Goal: Task Accomplishment & Management: Manage account settings

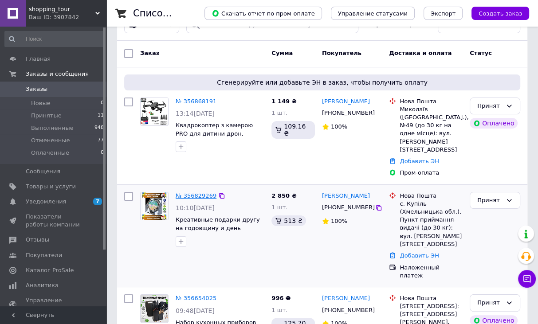
scroll to position [44, 0]
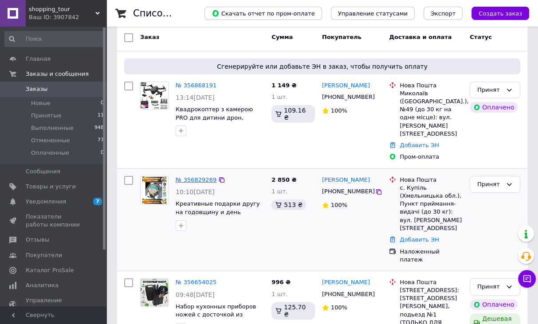
click at [194, 177] on link "№ 356829269" at bounding box center [196, 180] width 41 height 7
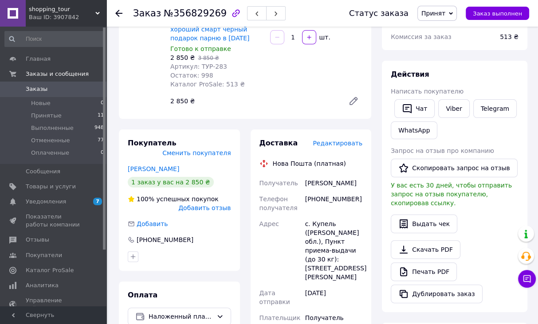
scroll to position [133, 0]
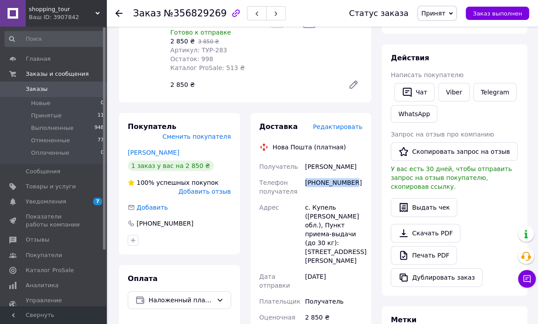
drag, startPoint x: 305, startPoint y: 176, endPoint x: 353, endPoint y: 176, distance: 48.4
click at [353, 176] on div "[PHONE_NUMBER]" at bounding box center [334, 187] width 61 height 25
copy div "[PHONE_NUMBER]"
drag, startPoint x: 304, startPoint y: 154, endPoint x: 349, endPoint y: 158, distance: 44.6
click at [349, 159] on div "[PERSON_NAME]" at bounding box center [334, 167] width 61 height 16
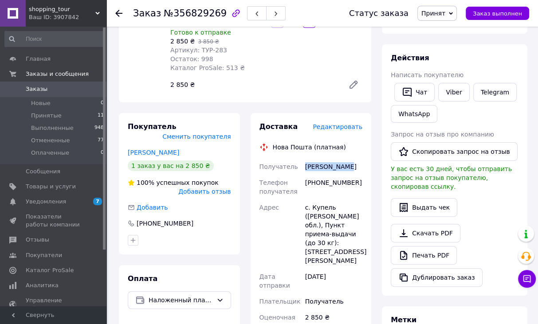
copy div "[PERSON_NAME]"
drag, startPoint x: 310, startPoint y: 196, endPoint x: 329, endPoint y: 194, distance: 19.2
click at [329, 200] on div "с. Купель ([PERSON_NAME] обл.), Пункт приема-выдачи (до 30 кг): [STREET_ADDRESS…" at bounding box center [334, 234] width 61 height 69
copy div "Купель"
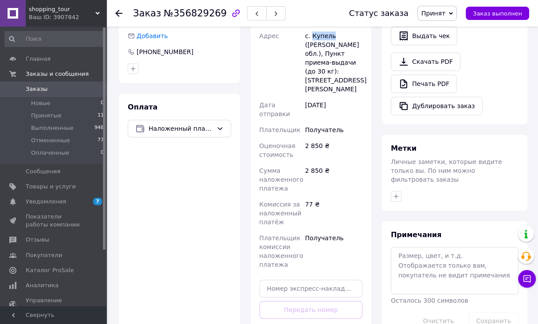
scroll to position [311, 0]
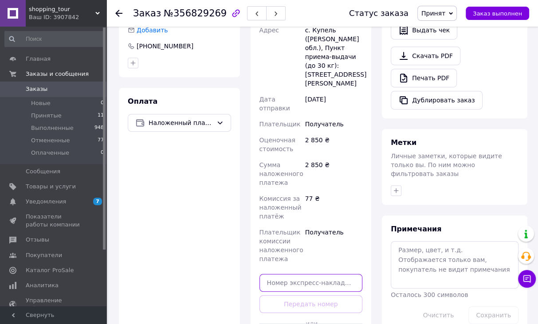
click at [297, 274] on input "text" at bounding box center [311, 283] width 103 height 18
paste input "20451225174441"
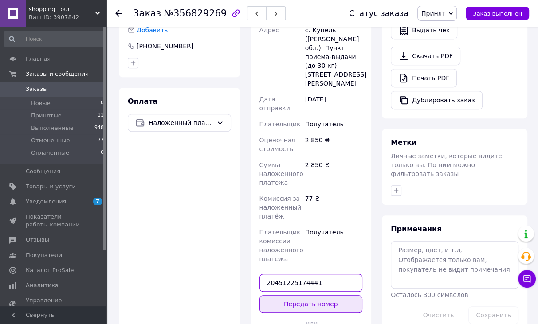
type input "20451225174441"
click at [325, 296] on button "Передать номер" at bounding box center [311, 305] width 103 height 18
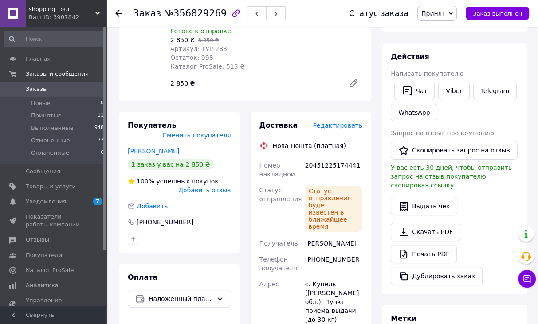
scroll to position [177, 0]
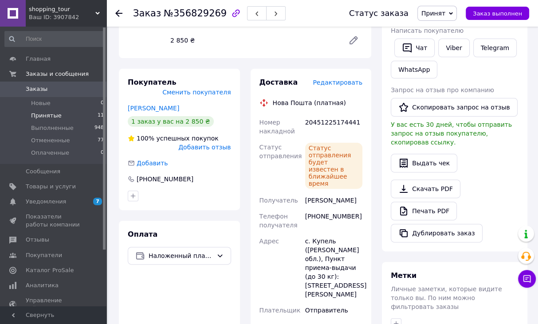
click at [76, 117] on li "Принятые 11" at bounding box center [54, 116] width 109 height 12
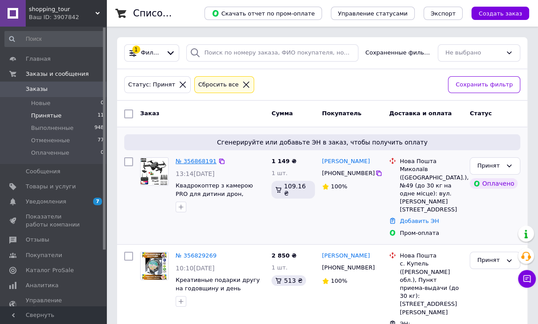
click at [186, 159] on link "№ 356868191" at bounding box center [196, 161] width 41 height 7
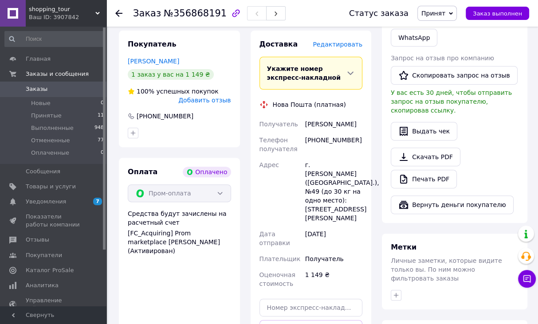
scroll to position [259, 0]
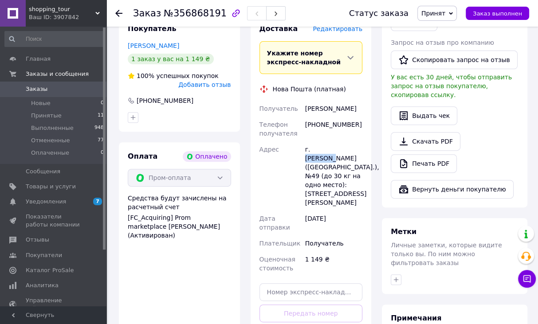
drag, startPoint x: 312, startPoint y: 142, endPoint x: 338, endPoint y: 143, distance: 26.6
click at [338, 143] on div "г. [PERSON_NAME] ([GEOGRAPHIC_DATA].), №49 (до 30 кг на одно место): [STREET_AD…" at bounding box center [334, 176] width 61 height 69
copy div "[PERSON_NAME]"
drag, startPoint x: 326, startPoint y: 115, endPoint x: 354, endPoint y: 115, distance: 28.4
click at [357, 115] on div "Получатель [PERSON_NAME] Телефон получателя [PHONE_NUMBER] Адрес г. [PERSON_NAM…" at bounding box center [311, 189] width 107 height 176
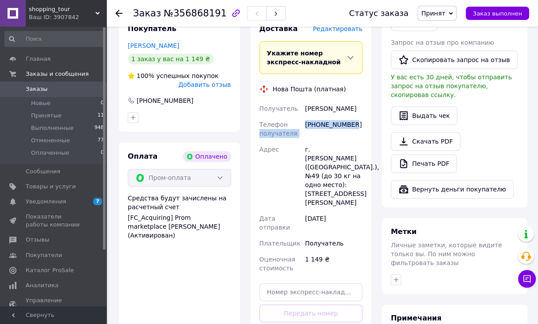
click at [354, 117] on div "[PHONE_NUMBER]" at bounding box center [334, 129] width 61 height 25
drag, startPoint x: 305, startPoint y: 118, endPoint x: 351, endPoint y: 117, distance: 45.3
click at [351, 117] on div "[PHONE_NUMBER]" at bounding box center [334, 129] width 61 height 25
copy div "[PHONE_NUMBER]"
drag, startPoint x: 307, startPoint y: 102, endPoint x: 354, endPoint y: 102, distance: 46.6
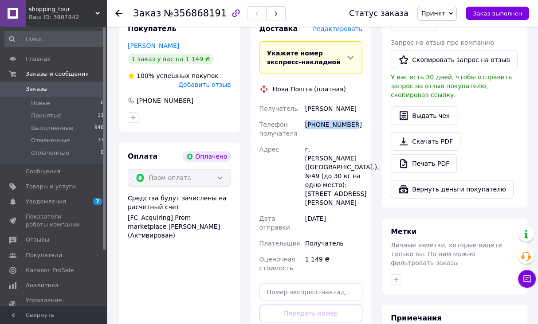
click at [354, 102] on div "[PERSON_NAME]" at bounding box center [334, 109] width 61 height 16
drag, startPoint x: 305, startPoint y: 102, endPoint x: 351, endPoint y: 102, distance: 45.3
click at [351, 102] on div "[PERSON_NAME]" at bounding box center [334, 109] width 61 height 16
copy div "[PERSON_NAME]"
click at [295, 284] on input "text" at bounding box center [311, 293] width 103 height 18
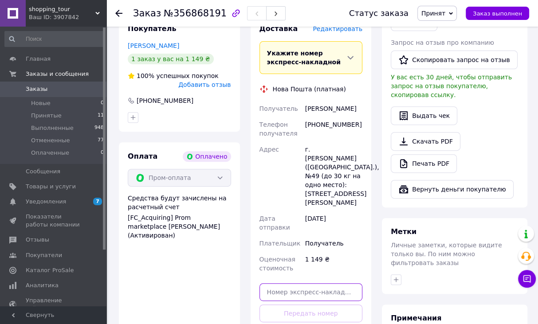
paste input "20451225180827"
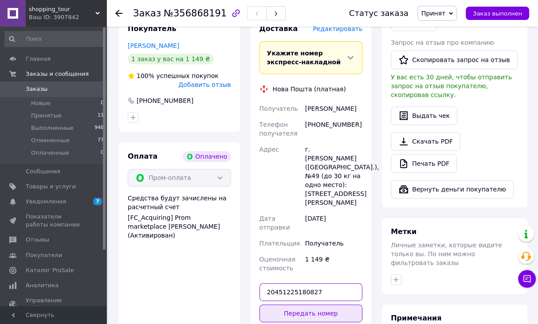
type input "20451225180827"
click at [293, 305] on button "Передать номер" at bounding box center [311, 314] width 103 height 18
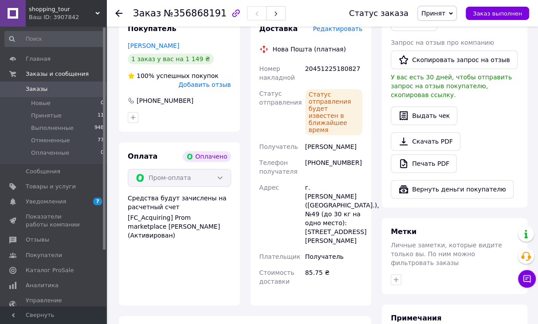
click at [114, 91] on div "Покупатель [PERSON_NAME] 1 заказ у вас на 1 149 ₴ 100% успешных покупок Добавит…" at bounding box center [180, 160] width 132 height 291
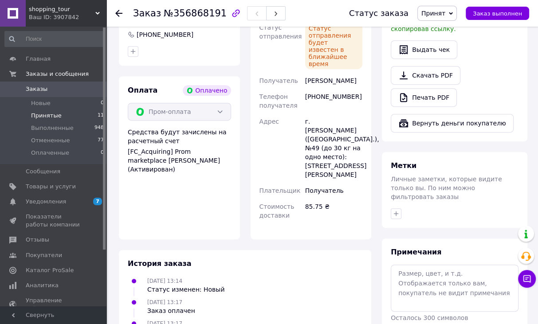
scroll to position [303, 0]
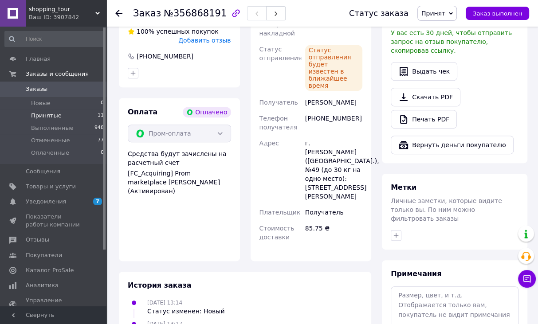
click at [88, 111] on li "Принятые 11" at bounding box center [54, 116] width 109 height 12
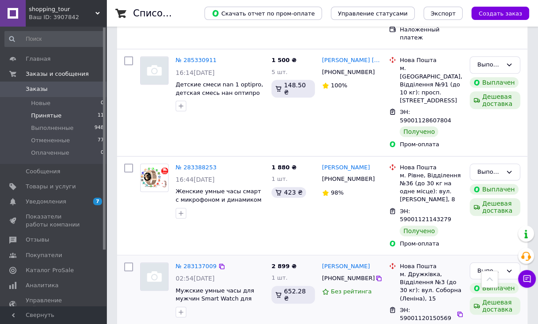
scroll to position [621, 0]
